Goal: Task Accomplishment & Management: Manage account settings

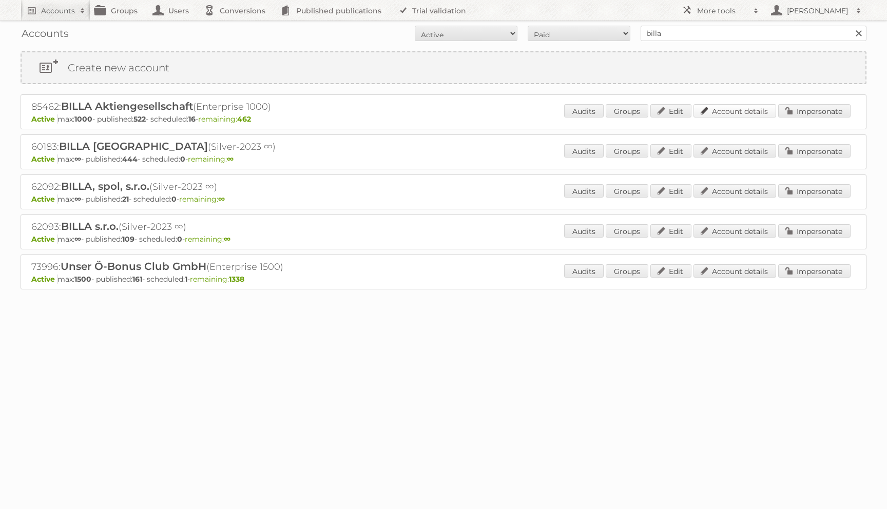
click at [720, 112] on link "Account details" at bounding box center [735, 110] width 83 height 13
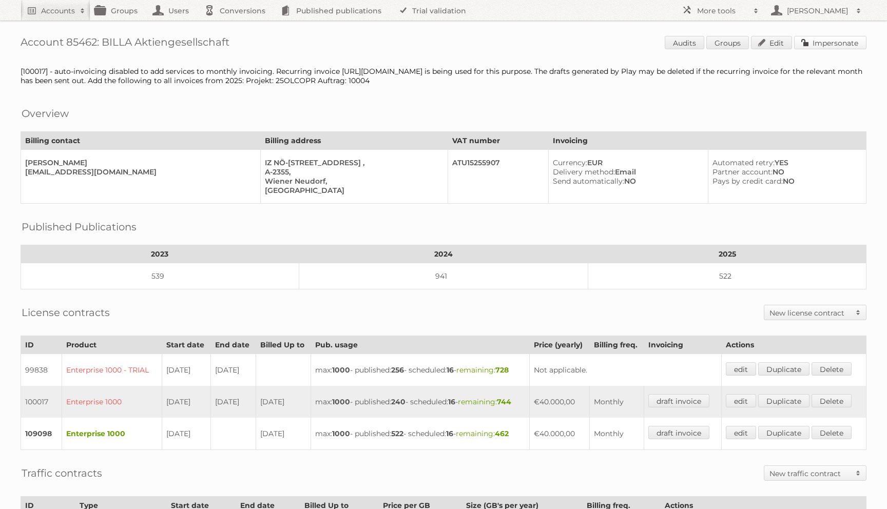
click at [827, 42] on link "Impersonate" at bounding box center [830, 42] width 72 height 13
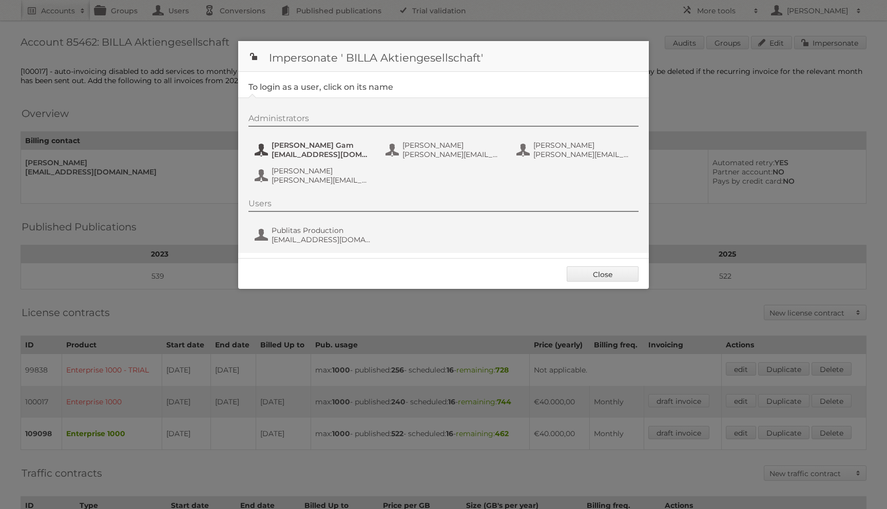
click at [284, 154] on span "[EMAIL_ADDRESS][DOMAIN_NAME]" at bounding box center [322, 154] width 100 height 9
